Goal: Obtain resource: Obtain resource

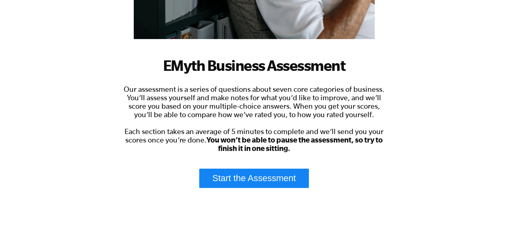
click at [279, 175] on link "Start the Assessment" at bounding box center [254, 177] width 110 height 19
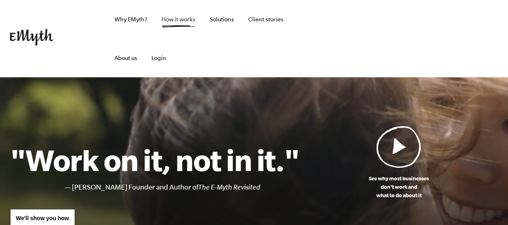
click at [183, 21] on link "How it works" at bounding box center [178, 19] width 47 height 39
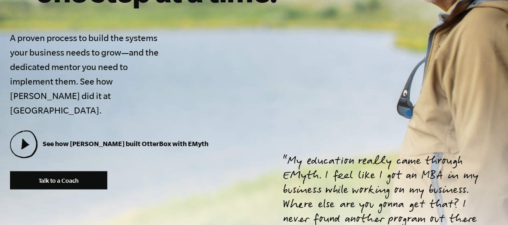
scroll to position [281, 0]
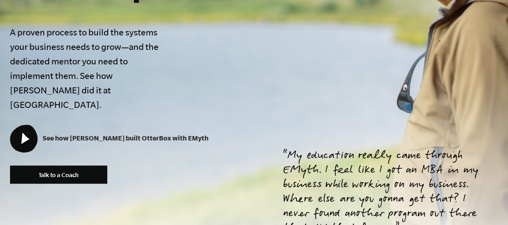
click at [27, 125] on g at bounding box center [24, 139] width 28 height 28
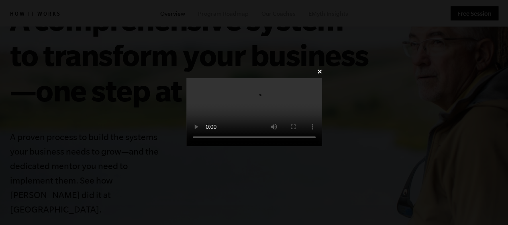
scroll to position [121, 0]
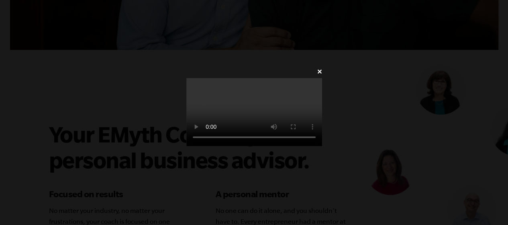
scroll to position [2371, 0]
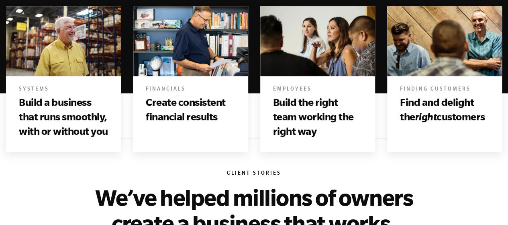
scroll to position [522, 0]
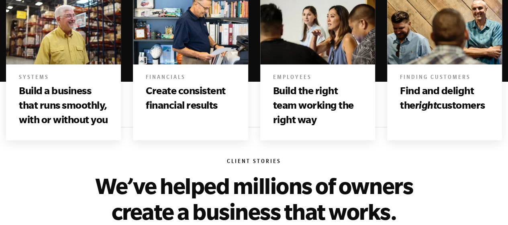
click at [74, 104] on h3 "Build a business that runs smoothly, with or without you" at bounding box center [63, 105] width 89 height 44
click at [64, 99] on h3 "Build a business that runs smoothly, with or without you" at bounding box center [63, 105] width 89 height 44
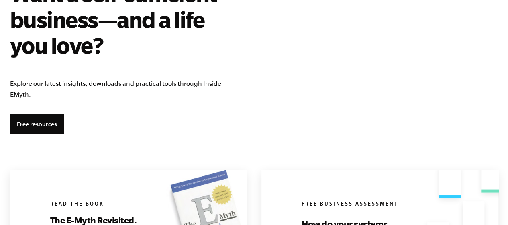
scroll to position [1487, 0]
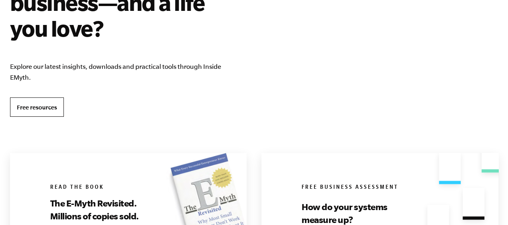
click at [27, 102] on link "Free resources" at bounding box center [37, 106] width 54 height 19
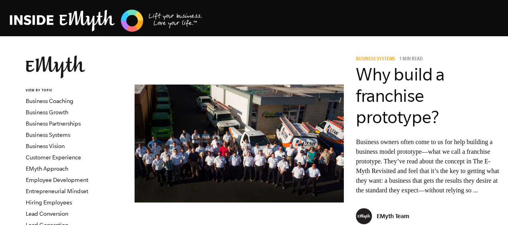
scroll to position [40, 0]
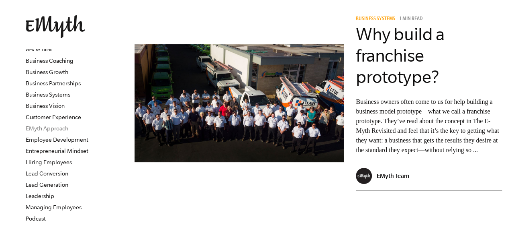
click at [48, 126] on link "EMyth Approach" at bounding box center [47, 128] width 43 height 6
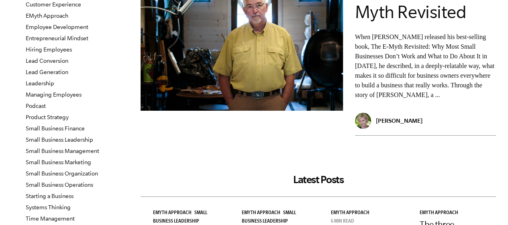
scroll to position [80, 0]
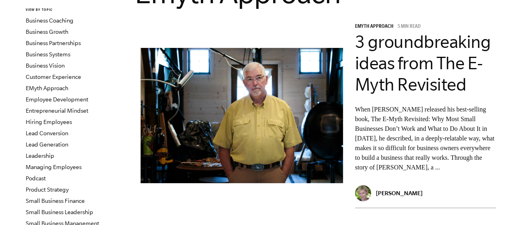
click at [434, 164] on p "When [PERSON_NAME] released his best-selling book, The E-Myth Revisited: Why Mo…" at bounding box center [425, 138] width 141 height 68
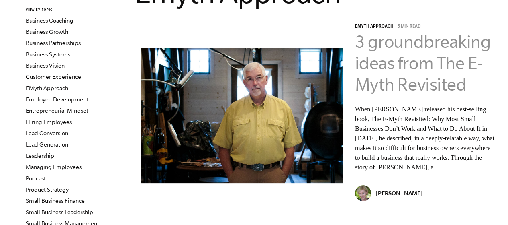
click at [430, 88] on link "3 groundbreaking ideas from The E-Myth Revisited" at bounding box center [423, 63] width 136 height 62
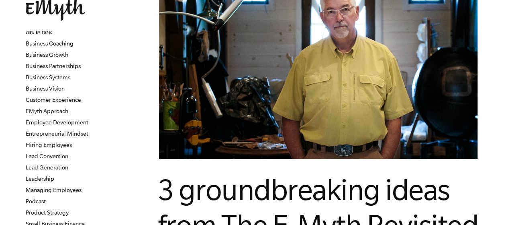
scroll to position [80, 0]
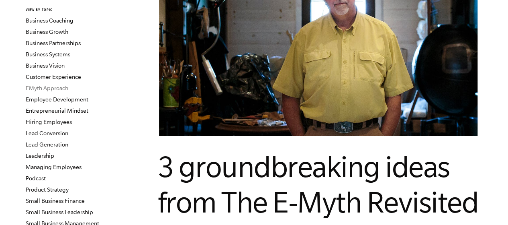
click at [55, 86] on link "EMyth Approach" at bounding box center [47, 88] width 43 height 6
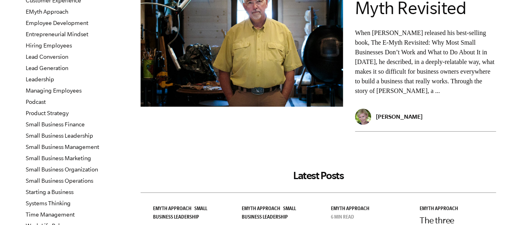
scroll to position [166, 0]
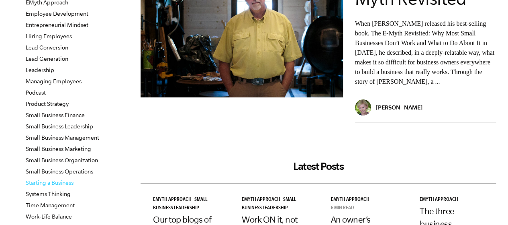
click at [66, 184] on link "Starting a Business" at bounding box center [50, 182] width 48 height 6
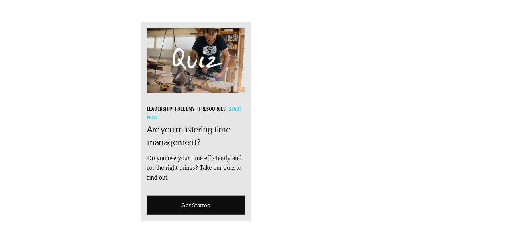
scroll to position [643, 0]
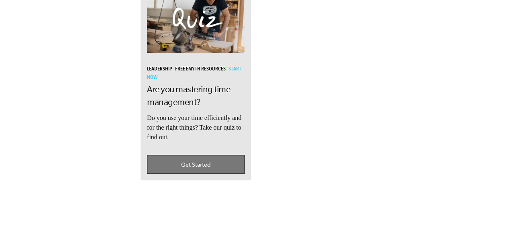
click at [199, 155] on link "Get Started" at bounding box center [196, 164] width 98 height 19
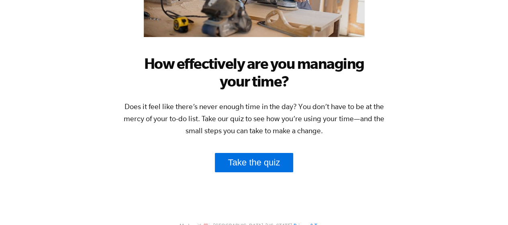
scroll to position [201, 0]
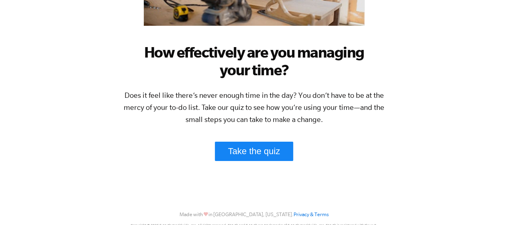
click at [261, 145] on link "Take the quiz" at bounding box center [254, 150] width 79 height 19
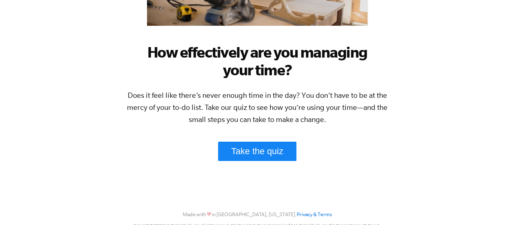
scroll to position [0, 0]
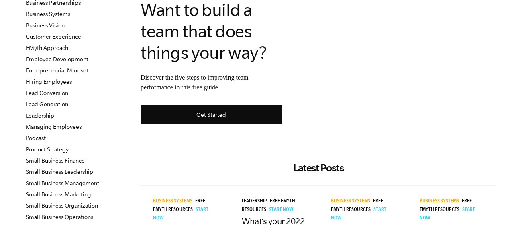
scroll to position [161, 0]
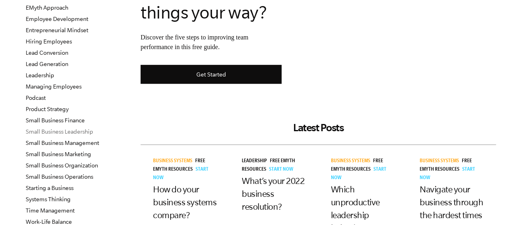
click at [46, 130] on link "Small Business Leadership" at bounding box center [60, 131] width 68 height 6
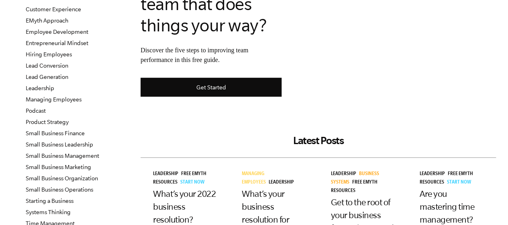
scroll to position [161, 0]
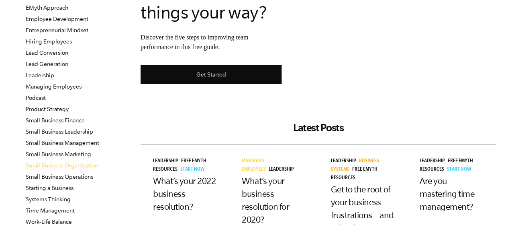
click at [80, 165] on link "Small Business Organization" at bounding box center [62, 165] width 72 height 6
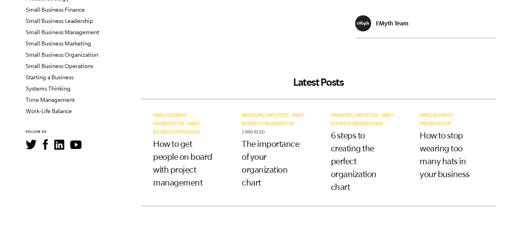
scroll to position [281, 0]
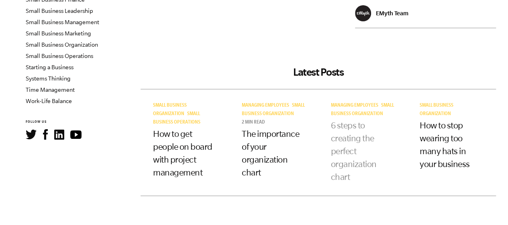
click at [345, 139] on link "6 steps to creating the perfect organization chart" at bounding box center [354, 150] width 46 height 61
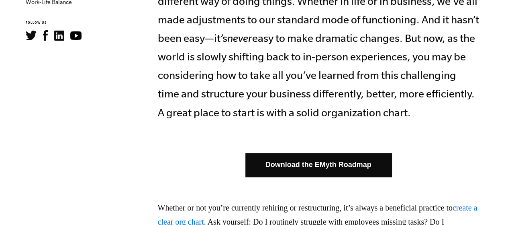
scroll to position [442, 0]
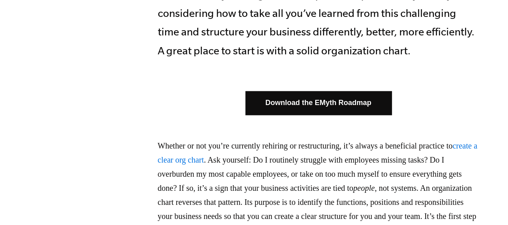
click at [330, 115] on link "Download the EMyth Roadmap" at bounding box center [318, 103] width 146 height 24
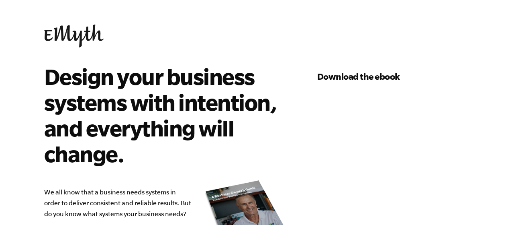
select select "0-75K"
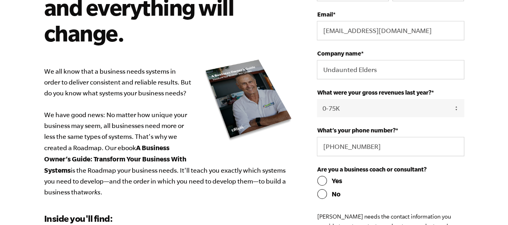
scroll to position [161, 0]
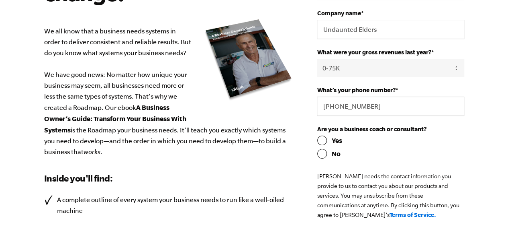
click at [323, 153] on input "No" at bounding box center [390, 154] width 147 height 10
radio input "true"
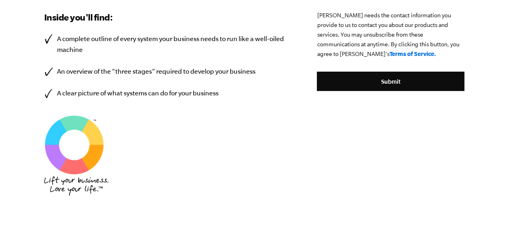
scroll to position [281, 0]
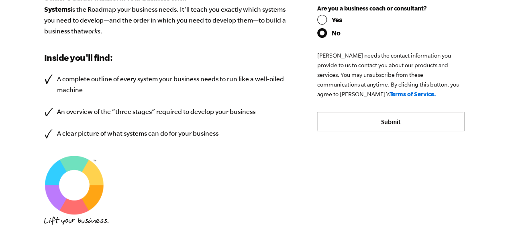
click at [393, 123] on input "Submit" at bounding box center [390, 121] width 147 height 19
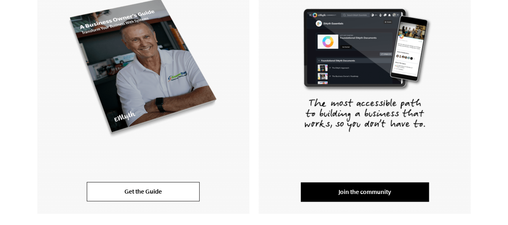
scroll to position [241, 0]
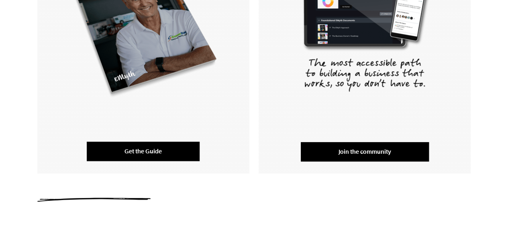
click at [149, 152] on link "Get the Guide" at bounding box center [143, 150] width 113 height 19
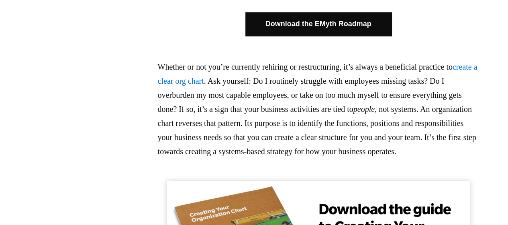
scroll to position [522, 0]
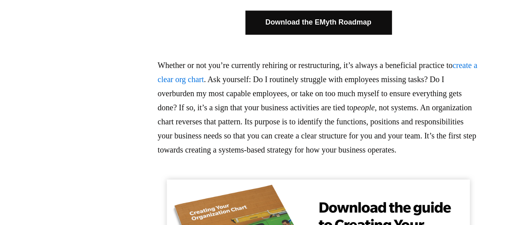
click at [334, 34] on link "Download the EMyth Roadmap" at bounding box center [318, 22] width 146 height 24
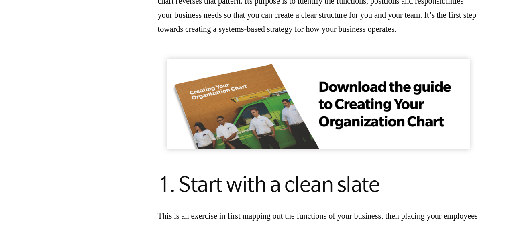
scroll to position [683, 0]
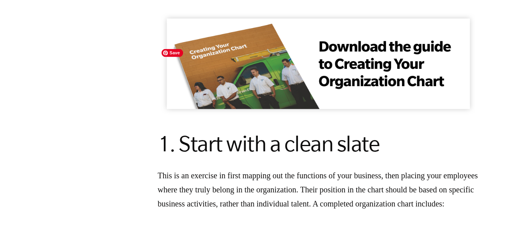
click at [365, 95] on img at bounding box center [318, 63] width 321 height 102
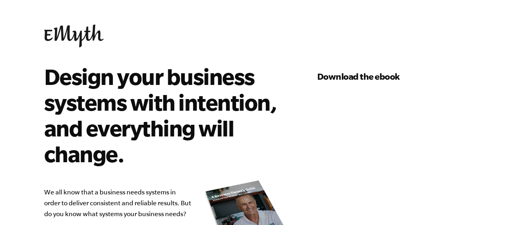
select select "0-75K"
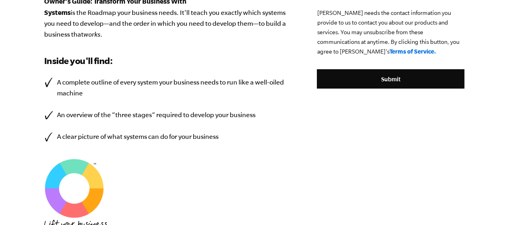
scroll to position [241, 0]
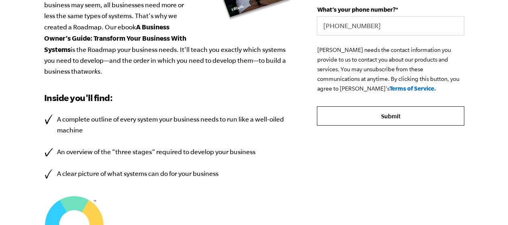
click at [384, 116] on input "Submit" at bounding box center [390, 115] width 147 height 19
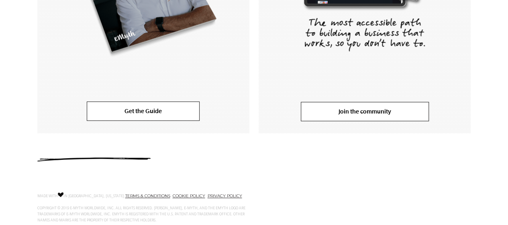
scroll to position [307, 0]
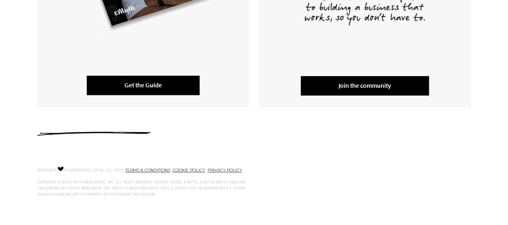
click at [135, 86] on link "Get the Guide" at bounding box center [143, 85] width 113 height 19
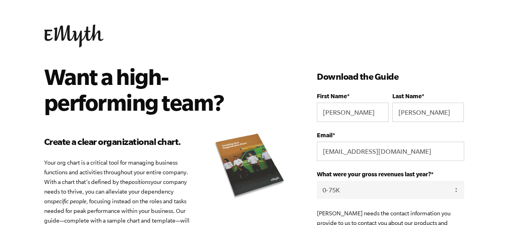
select select "0-75K"
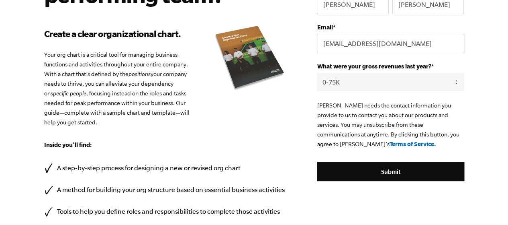
scroll to position [121, 0]
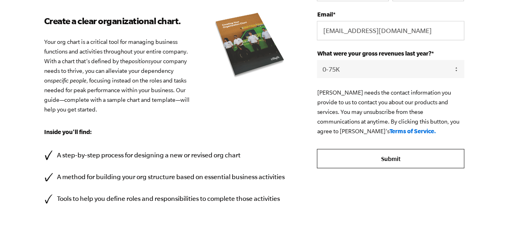
click at [389, 155] on input "Submit" at bounding box center [390, 158] width 147 height 19
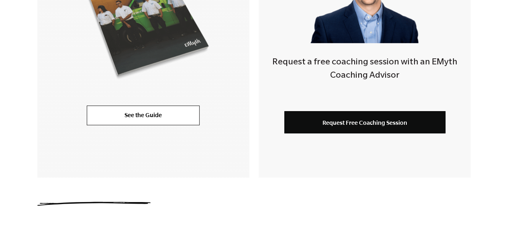
scroll to position [321, 0]
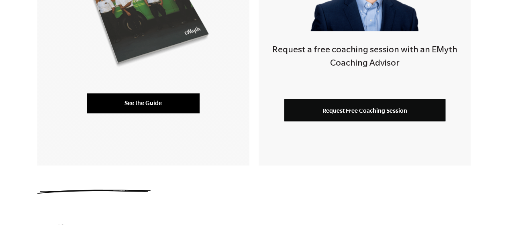
click at [154, 103] on link "See the Guide" at bounding box center [143, 102] width 113 height 19
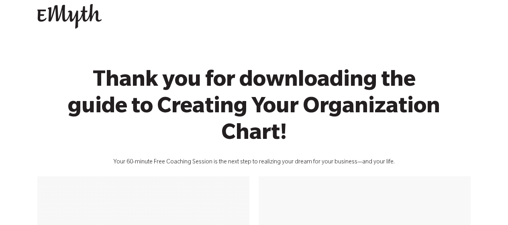
scroll to position [0, 0]
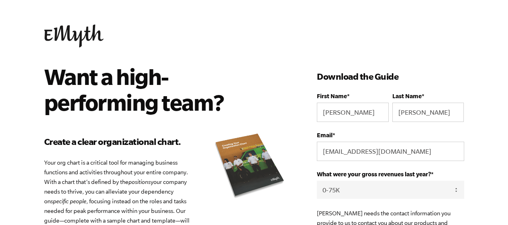
select select "0-75K"
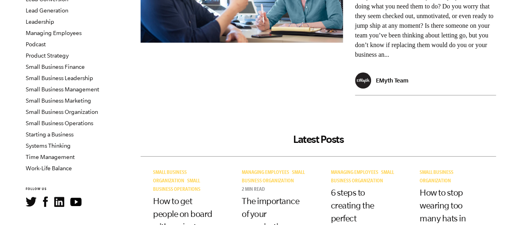
scroll to position [201, 0]
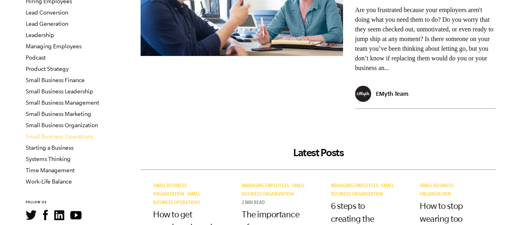
click at [77, 135] on link "Small Business Operations" at bounding box center [60, 136] width 68 height 6
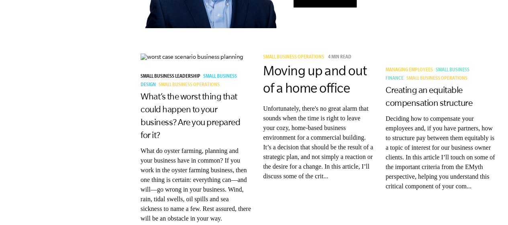
scroll to position [643, 0]
